Goal: Task Accomplishment & Management: Use online tool/utility

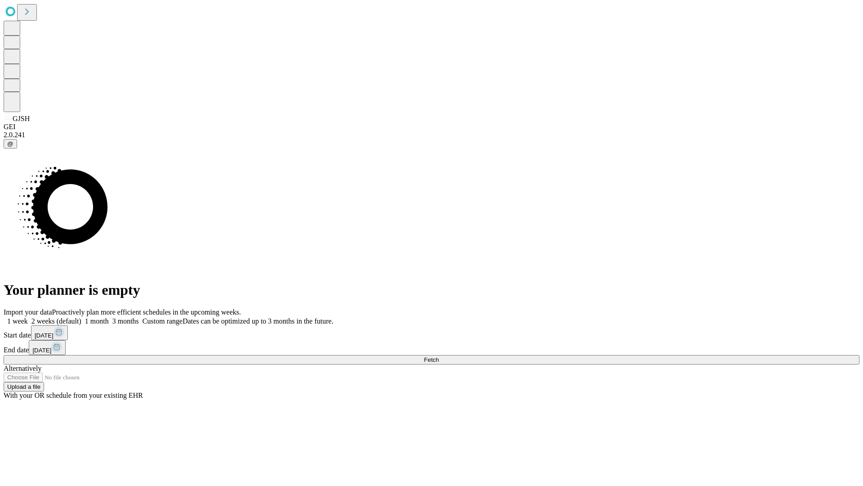
click at [439, 356] on span "Fetch" at bounding box center [431, 359] width 15 height 7
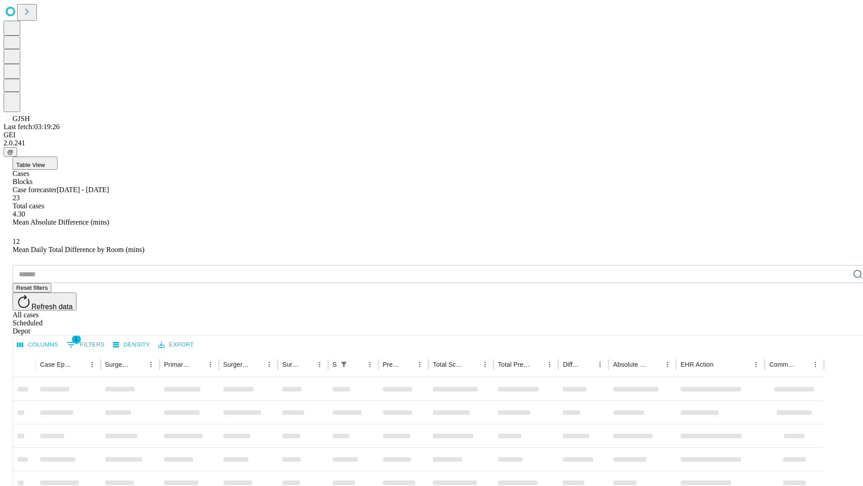
click at [840, 327] on div "Depot" at bounding box center [441, 331] width 856 height 8
